Goal: Task Accomplishment & Management: Use online tool/utility

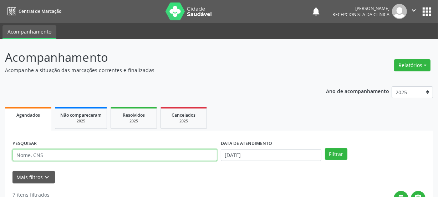
click at [49, 157] on input "text" at bounding box center [114, 155] width 205 height 12
paste input "700007761583808"
type input "700007761583808"
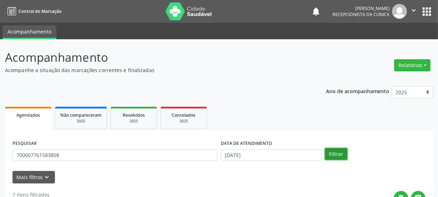
click at [339, 150] on button "Filtrar" at bounding box center [336, 154] width 22 height 12
click at [331, 152] on button "Filtrar" at bounding box center [336, 154] width 22 height 12
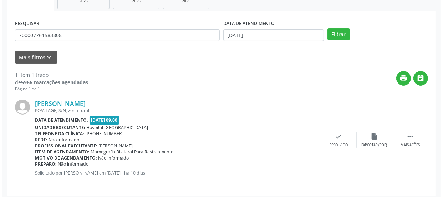
scroll to position [124, 0]
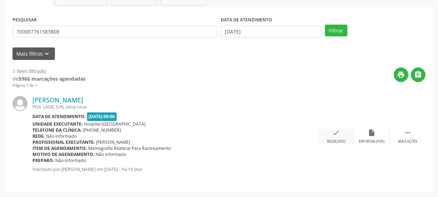
click at [336, 142] on div "Resolvido" at bounding box center [336, 141] width 18 height 5
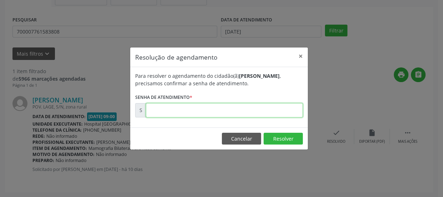
click at [161, 113] on input "text" at bounding box center [224, 110] width 157 height 14
type input "00177082"
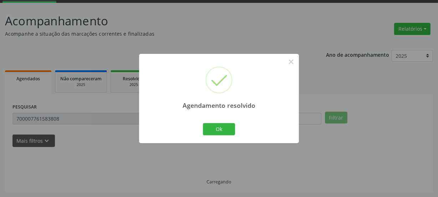
scroll to position [21, 0]
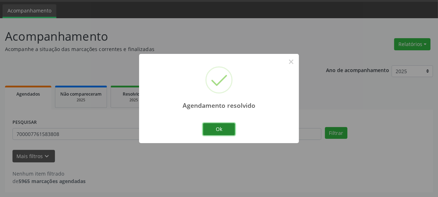
click at [213, 129] on button "Ok" at bounding box center [219, 129] width 32 height 12
click at [213, 129] on div "Agendamento resolvido × Ok Cancel" at bounding box center [219, 98] width 160 height 89
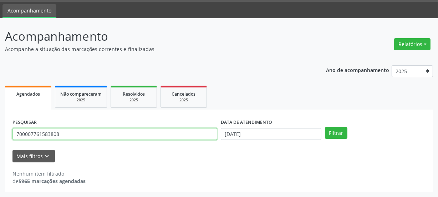
drag, startPoint x: 72, startPoint y: 137, endPoint x: 0, endPoint y: 135, distance: 72.5
click at [0, 135] on div "Acompanhamento Acompanhe a situação das marcações correntes e finalizadas Relat…" at bounding box center [219, 107] width 438 height 179
paste input "5509440604310"
type input "705509440604310"
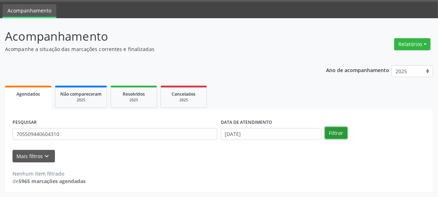
click at [341, 134] on button "Filtrar" at bounding box center [336, 133] width 22 height 12
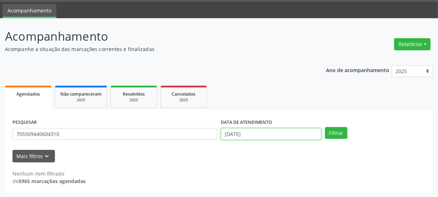
click at [264, 132] on body "Central de Marcação notifications [PERSON_NAME] Recepcionista da clínica  Conf…" at bounding box center [219, 77] width 438 height 197
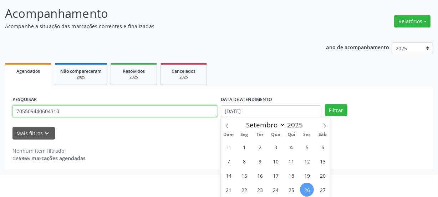
click at [212, 135] on form "PESQUISAR 705509440604310 DATA DE ATENDIMENTO [DATE] Filtrar UNIDADE DE REFERÊN…" at bounding box center [218, 116] width 413 height 45
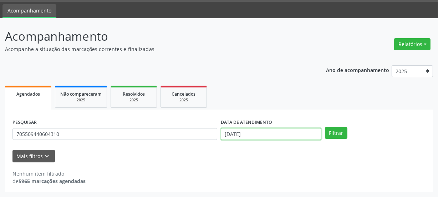
click at [256, 132] on input "[DATE]" at bounding box center [271, 134] width 101 height 12
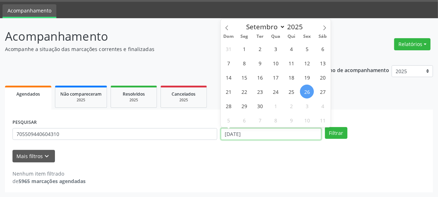
drag, startPoint x: 253, startPoint y: 132, endPoint x: 205, endPoint y: 129, distance: 48.6
click at [207, 129] on div "PESQUISAR 705509440604310 DATA DE ATENDIMENTO [DATE] Filtrar" at bounding box center [219, 131] width 417 height 28
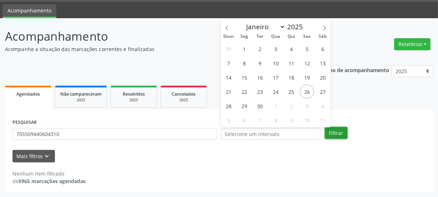
click at [335, 135] on button "Filtrar" at bounding box center [336, 133] width 22 height 12
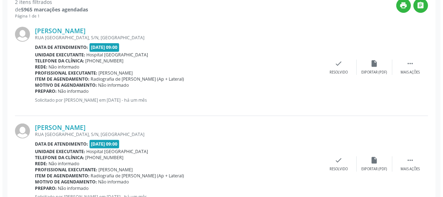
scroll to position [155, 0]
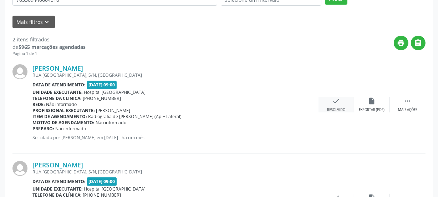
click at [340, 105] on div "check Resolvido" at bounding box center [337, 104] width 36 height 15
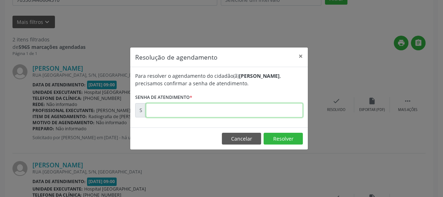
click at [285, 112] on input "text" at bounding box center [224, 110] width 157 height 14
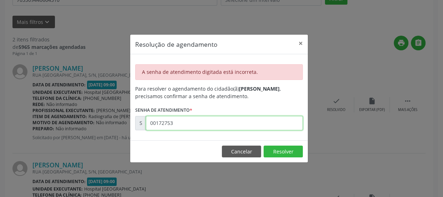
click at [229, 122] on input "00172753" at bounding box center [224, 123] width 157 height 14
drag, startPoint x: 198, startPoint y: 125, endPoint x: 84, endPoint y: 183, distance: 128.5
click at [85, 181] on div "Resolução de agendamento × A senha de atendimento digitada está incorreta. Para…" at bounding box center [221, 98] width 443 height 197
type input "00172752"
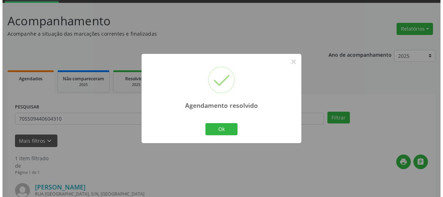
scroll to position [124, 0]
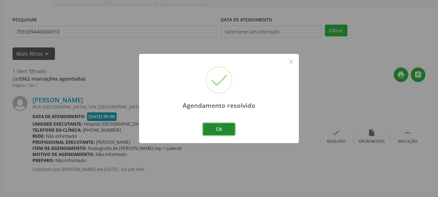
click at [214, 127] on button "Ok" at bounding box center [219, 129] width 32 height 12
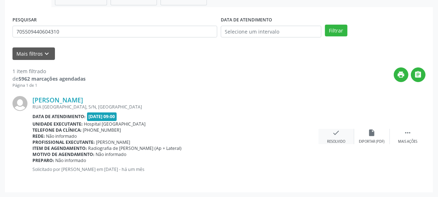
click at [331, 137] on div "check Resolvido" at bounding box center [337, 136] width 36 height 15
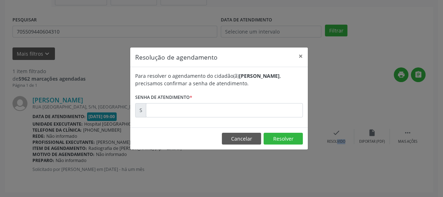
click at [243, 109] on input "text" at bounding box center [224, 110] width 157 height 14
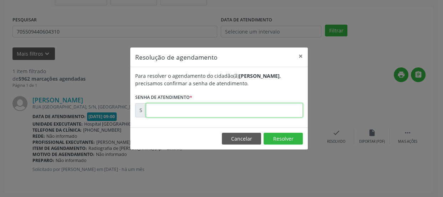
click at [243, 109] on input "text" at bounding box center [224, 110] width 157 height 14
type input "00172753"
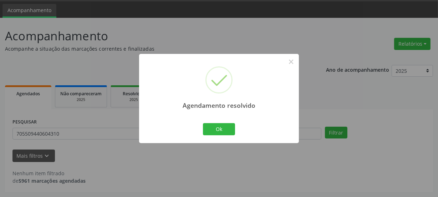
scroll to position [21, 0]
click at [225, 129] on button "Ok" at bounding box center [219, 129] width 32 height 12
